Goal: Find specific page/section: Find specific page/section

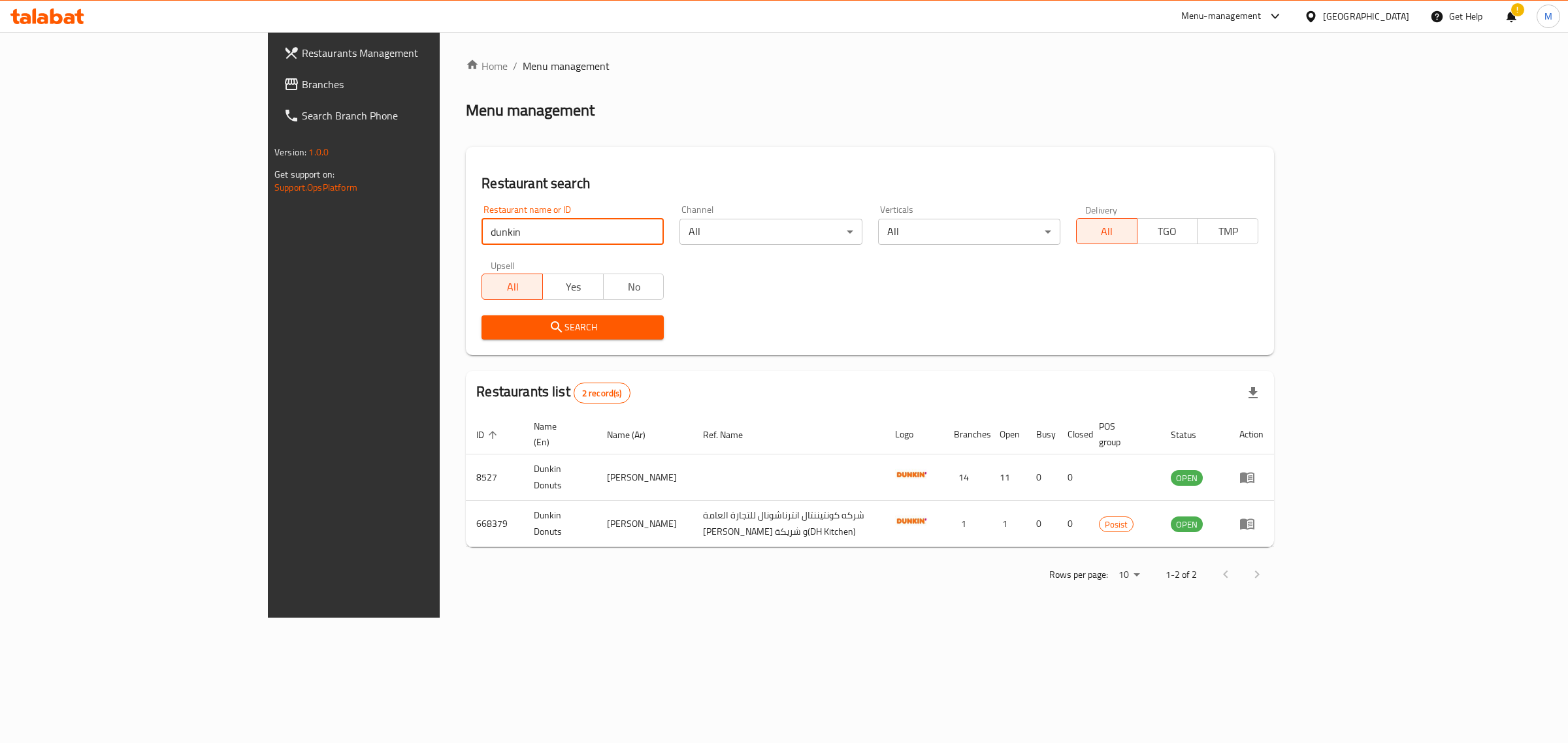
click button "Search" at bounding box center [573, 327] width 182 height 24
drag, startPoint x: 0, startPoint y: 0, endPoint x: 389, endPoint y: 240, distance: 457.1
click at [482, 240] on input "dunkin" at bounding box center [573, 232] width 182 height 26
click at [482, 222] on input "dunkin" at bounding box center [573, 232] width 182 height 26
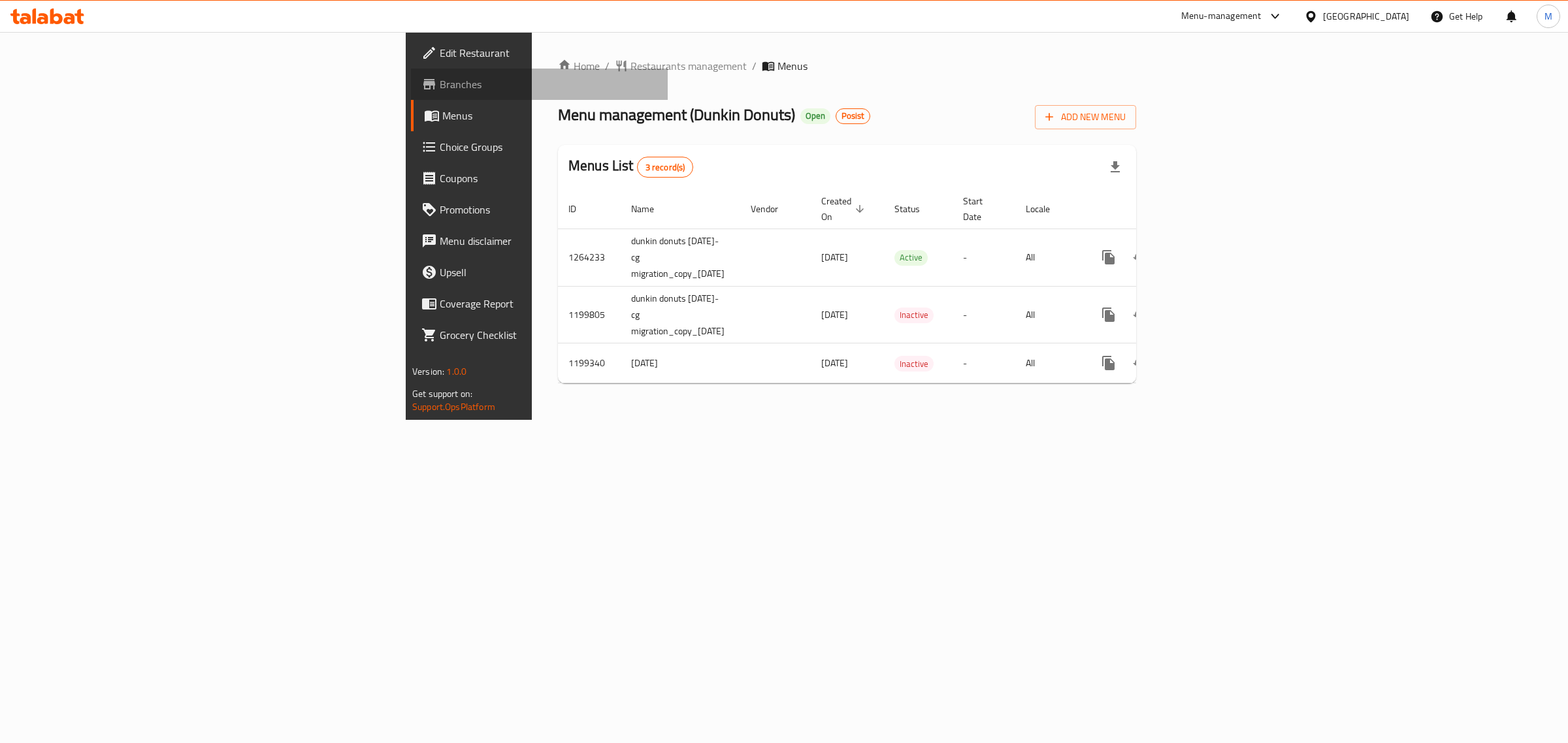
click at [411, 73] on link "Branches" at bounding box center [540, 84] width 257 height 32
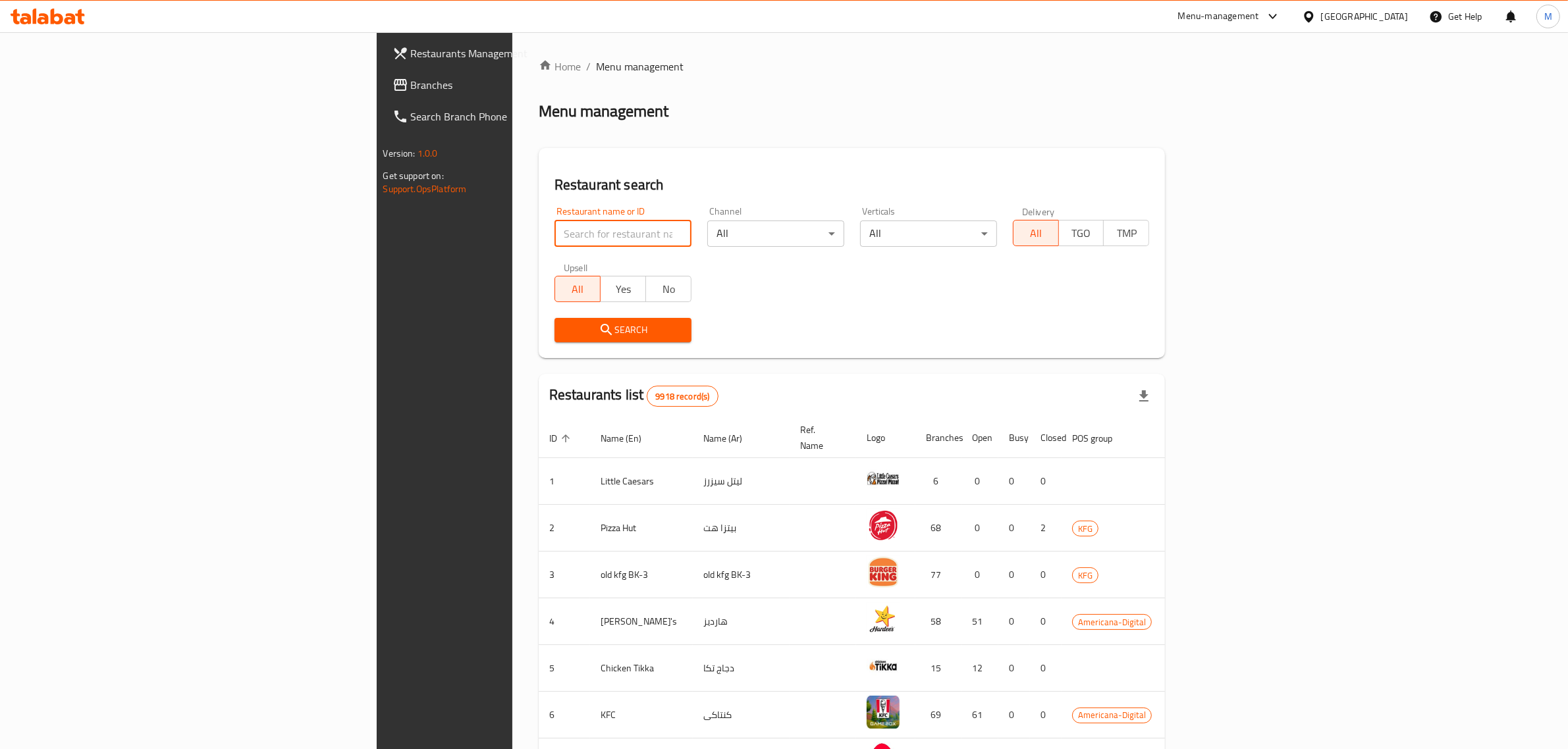
click at [555, 232] on input "search" at bounding box center [623, 234] width 137 height 27
type input "dunkin"
click button "Search" at bounding box center [623, 330] width 137 height 24
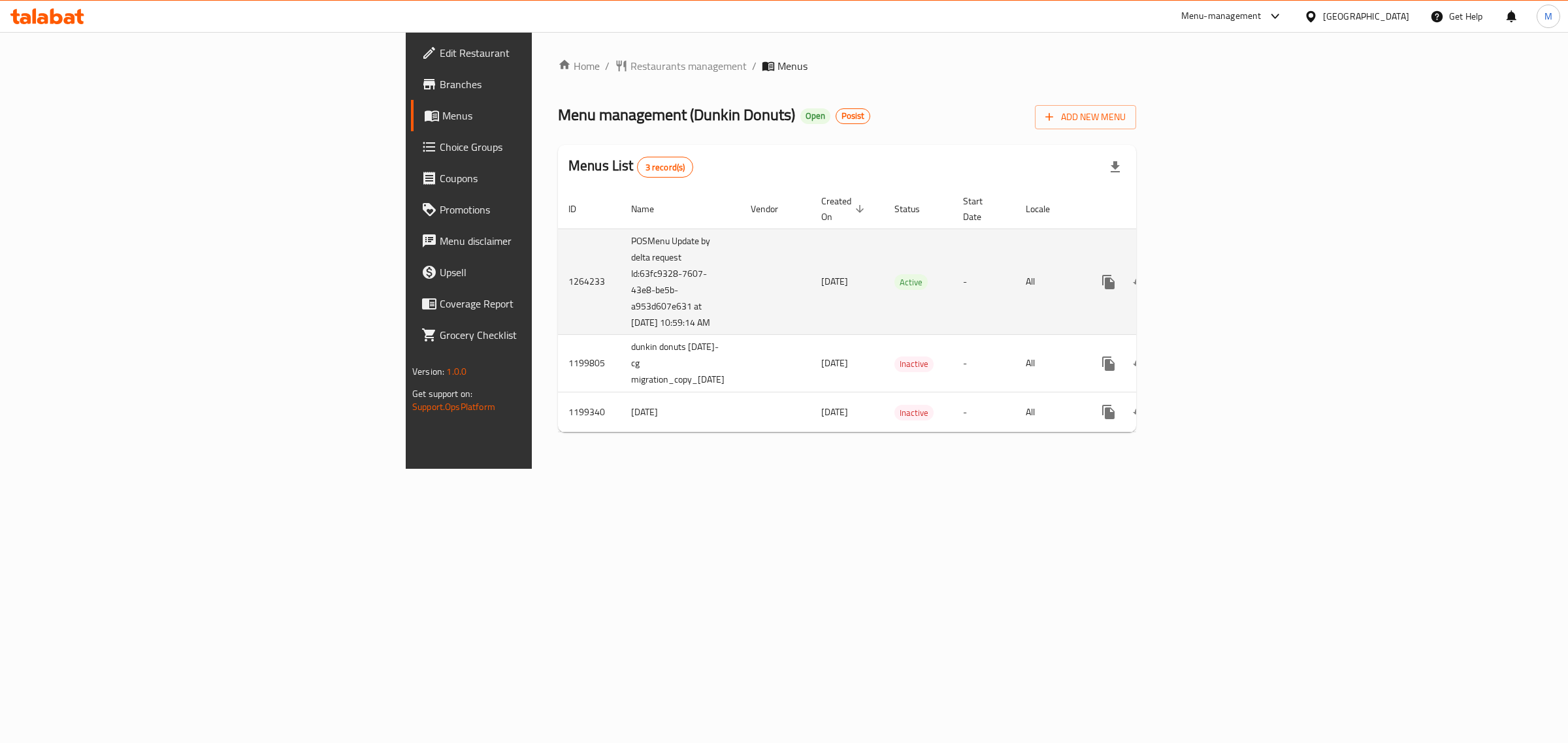
click at [621, 264] on td "POSMenu Update by delta request Id:63fc9328-7607-43e8-be5b-a953d607e631 at [DAT…" at bounding box center [680, 281] width 120 height 106
drag, startPoint x: 369, startPoint y: 278, endPoint x: 422, endPoint y: 285, distance: 53.5
click at [621, 285] on td "POSMenu Update by delta request Id:63fc9328-7607-43e8-be5b-a953d607e631 at [DAT…" at bounding box center [680, 281] width 120 height 106
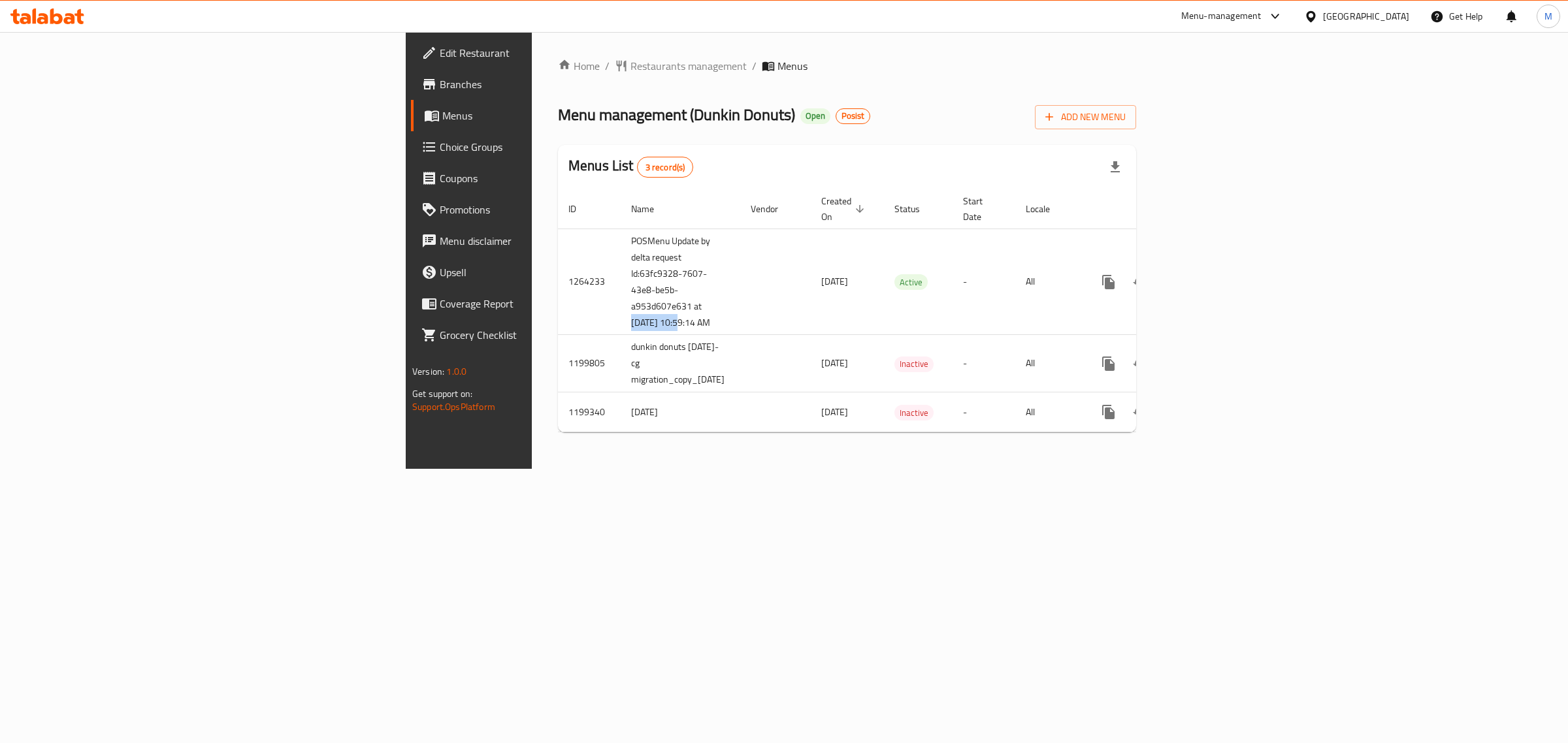
click at [440, 80] on span "Branches" at bounding box center [549, 84] width 217 height 15
